Goal: Navigation & Orientation: Find specific page/section

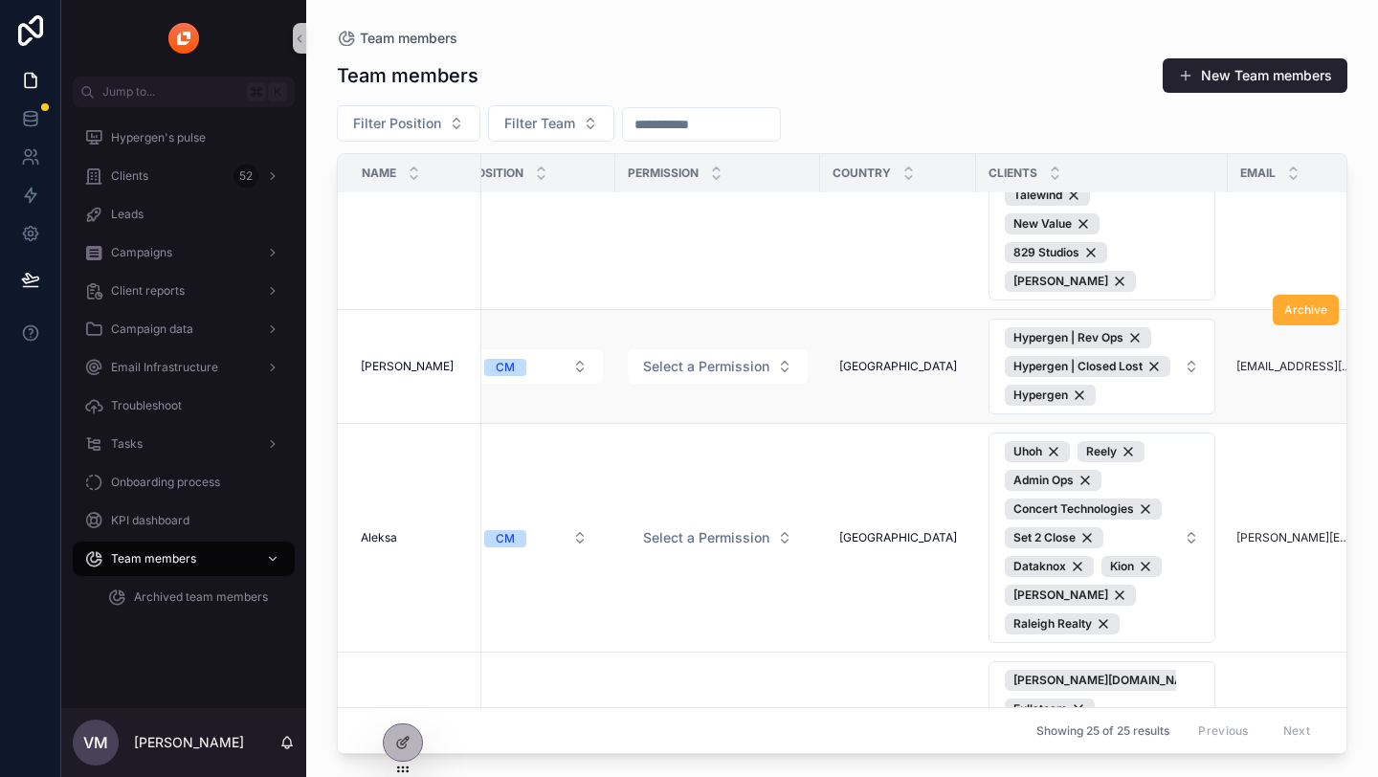
scroll to position [2213, 184]
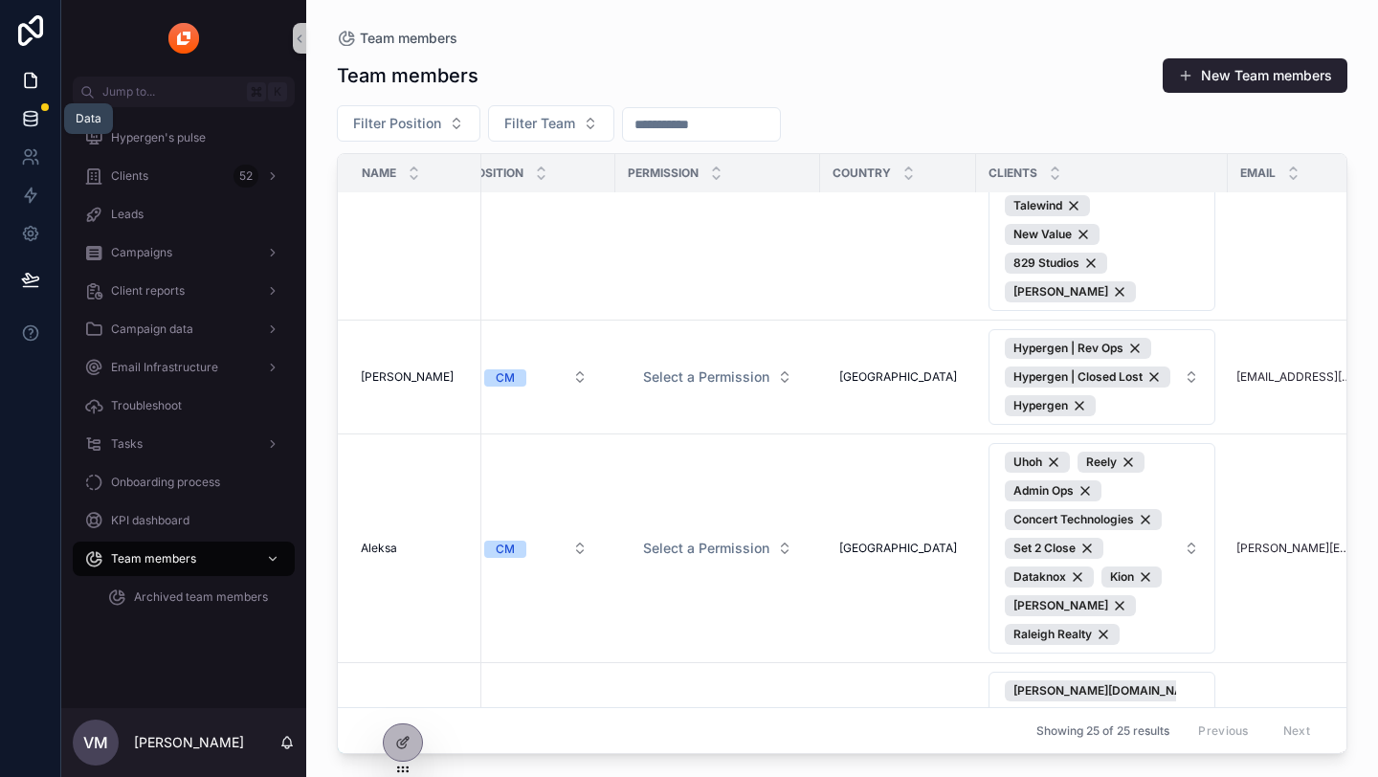
click at [30, 120] on icon at bounding box center [30, 118] width 12 height 8
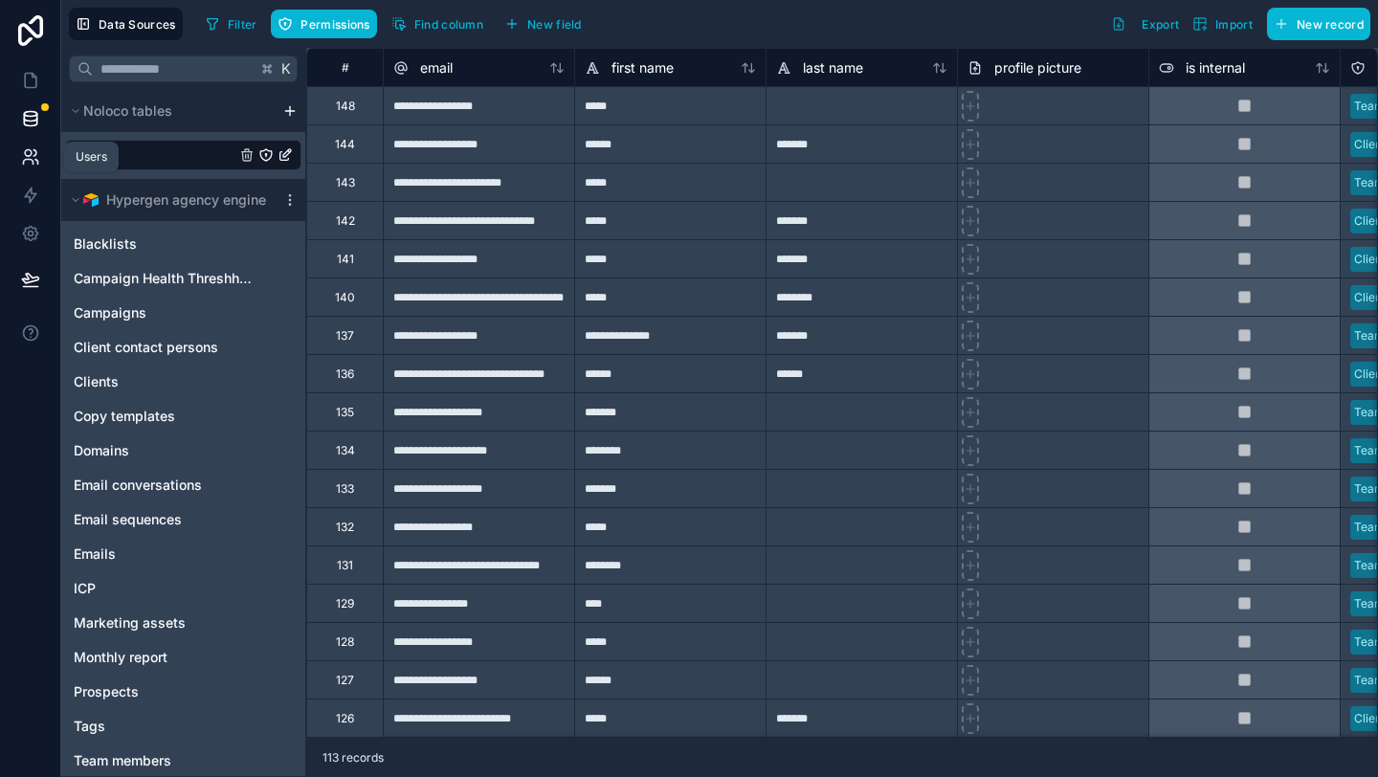
click at [33, 155] on icon at bounding box center [30, 156] width 19 height 19
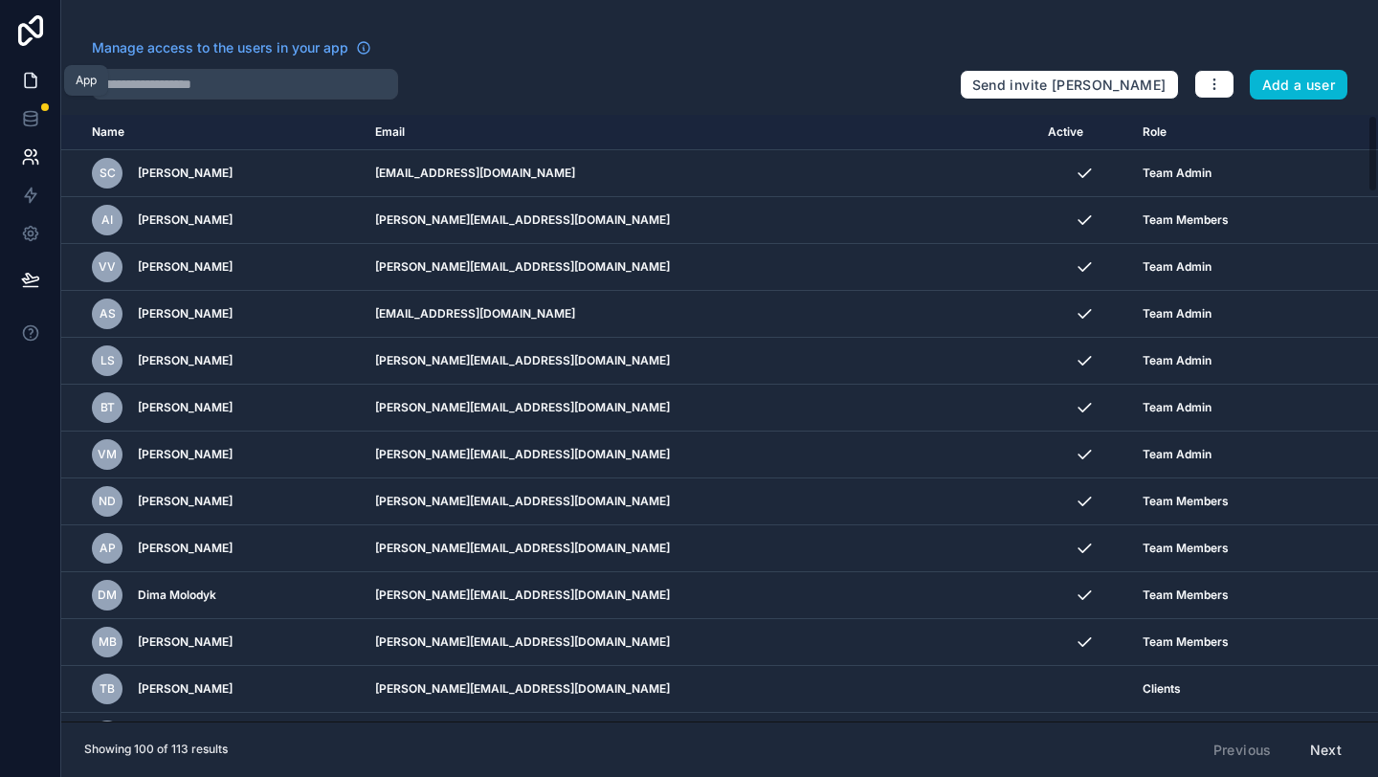
click at [33, 84] on icon at bounding box center [30, 80] width 19 height 19
